Goal: Navigation & Orientation: Find specific page/section

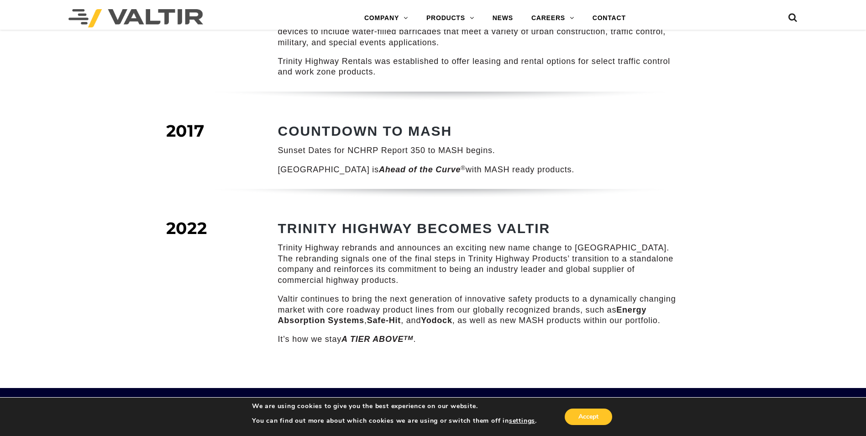
scroll to position [1142, 0]
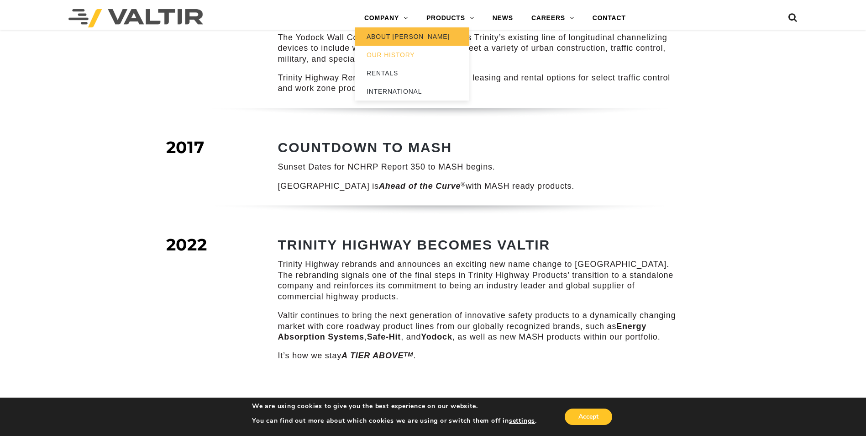
click at [377, 34] on link "ABOUT [PERSON_NAME]" at bounding box center [412, 36] width 114 height 18
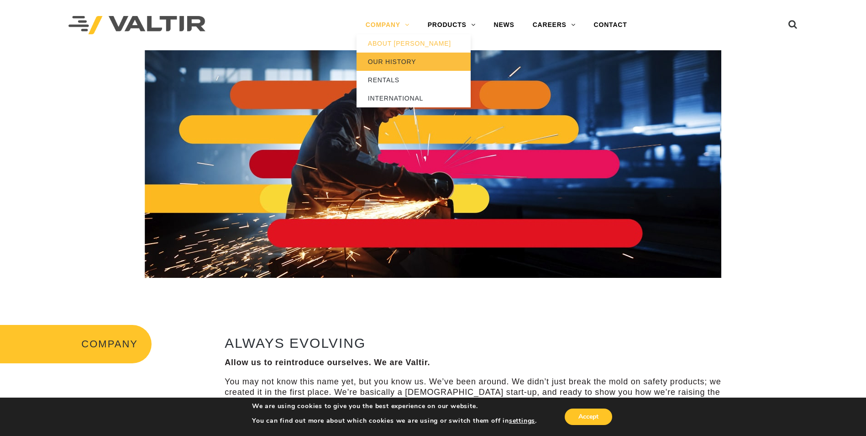
click at [382, 60] on link "OUR HISTORY" at bounding box center [414, 62] width 114 height 18
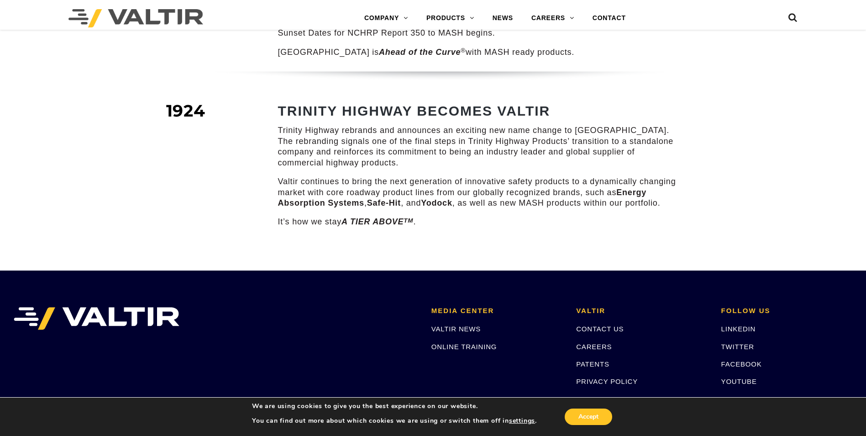
scroll to position [1279, 0]
